Goal: Task Accomplishment & Management: Complete application form

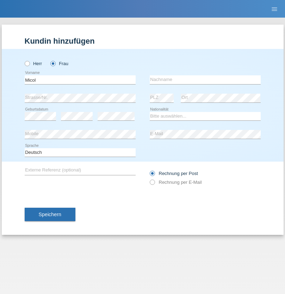
type input "Micol"
click at [205, 80] on input "text" at bounding box center [205, 79] width 111 height 9
type input "[PERSON_NAME]"
select select "CH"
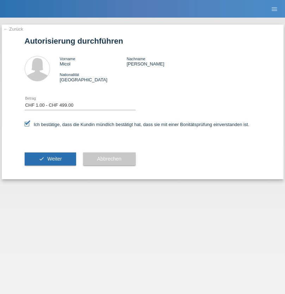
select select "1"
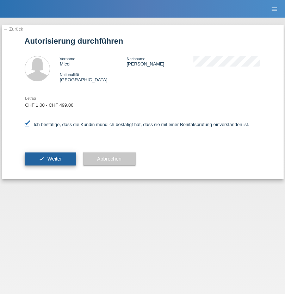
click at [50, 159] on span "Weiter" at bounding box center [54, 159] width 14 height 6
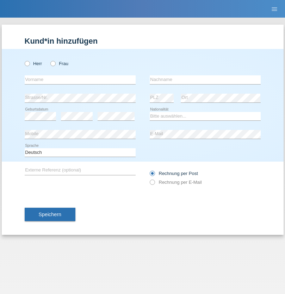
radio input "true"
click at [80, 80] on input "text" at bounding box center [80, 79] width 111 height 9
type input "[PERSON_NAME]"
click at [205, 80] on input "text" at bounding box center [205, 79] width 111 height 9
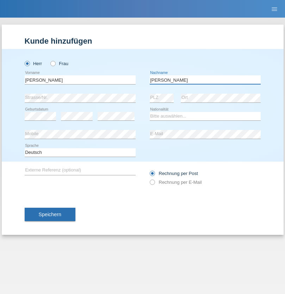
type input "[PERSON_NAME]"
select select "VN"
select select "C"
select select "01"
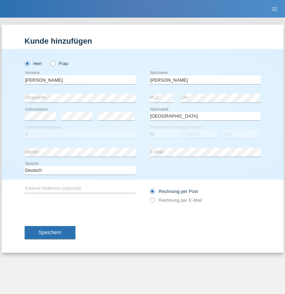
select select "01"
select select "1986"
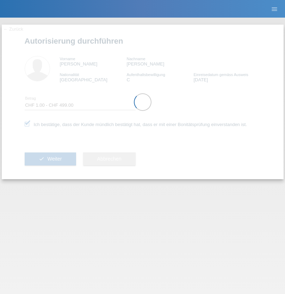
select select "1"
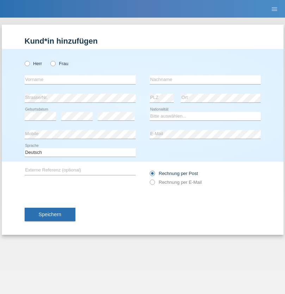
radio input "true"
click at [80, 80] on input "text" at bounding box center [80, 79] width 111 height 9
type input "Taha"
click at [205, 80] on input "text" at bounding box center [205, 79] width 111 height 9
type input "Badr"
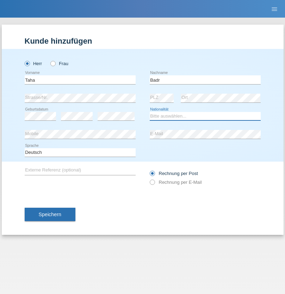
select select "CH"
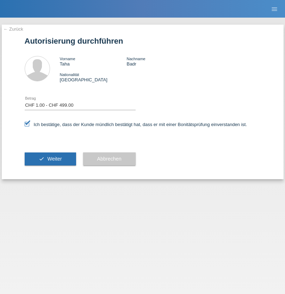
select select "1"
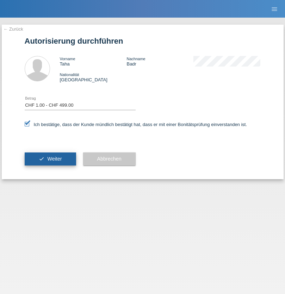
click at [50, 159] on span "Weiter" at bounding box center [54, 159] width 14 height 6
